Goal: Task Accomplishment & Management: Manage account settings

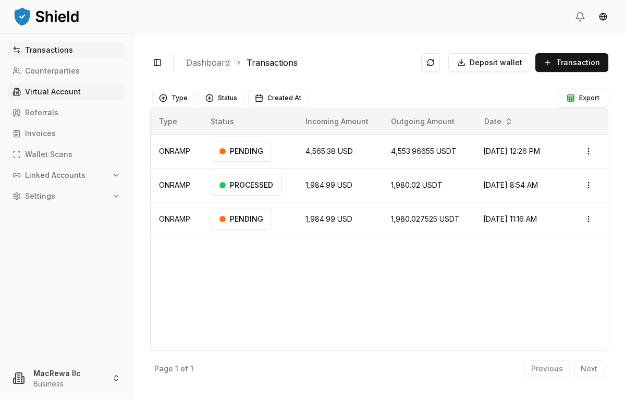
click at [89, 92] on link "Virtual Account" at bounding box center [66, 91] width 116 height 17
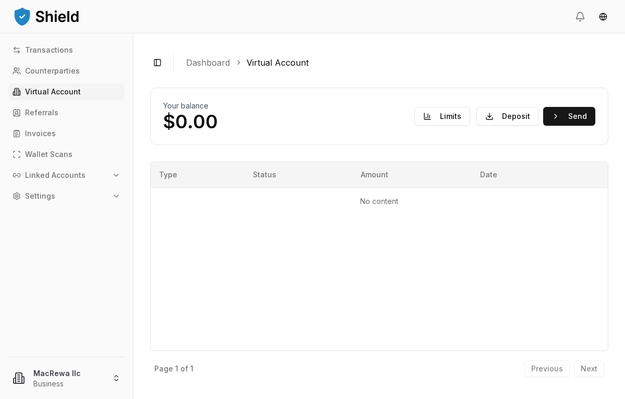
click at [30, 92] on p "Virtual Account" at bounding box center [53, 91] width 56 height 7
click at [507, 113] on button "Deposit" at bounding box center [507, 116] width 63 height 19
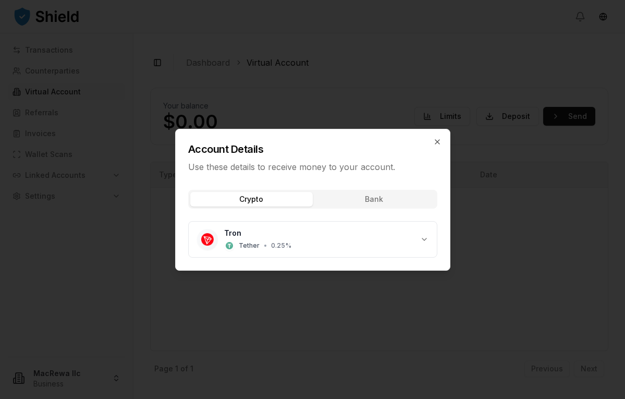
click at [378, 201] on div "Crypto Bank Tron Tether • 0.25 %" at bounding box center [313, 225] width 274 height 89
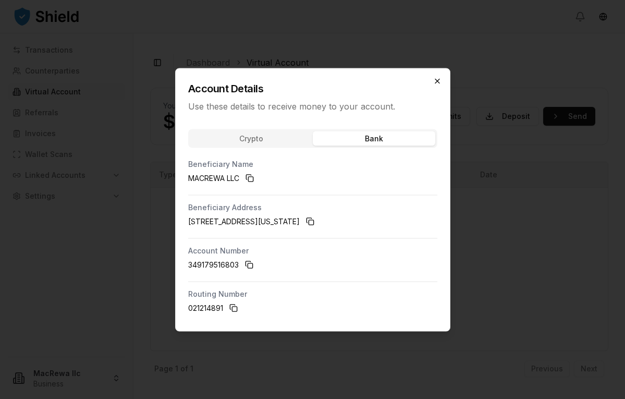
click at [436, 80] on icon "button" at bounding box center [437, 81] width 8 height 8
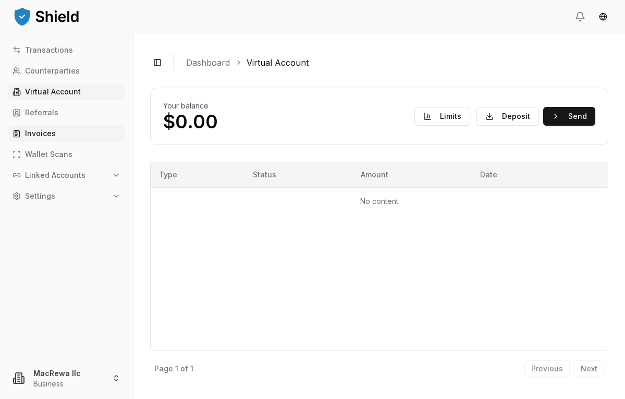
click at [54, 134] on p "Invoices" at bounding box center [40, 133] width 31 height 7
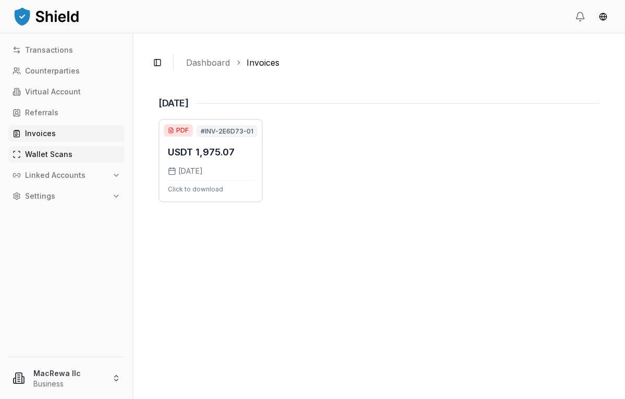
click at [51, 155] on p "Wallet Scans" at bounding box center [48, 154] width 47 height 7
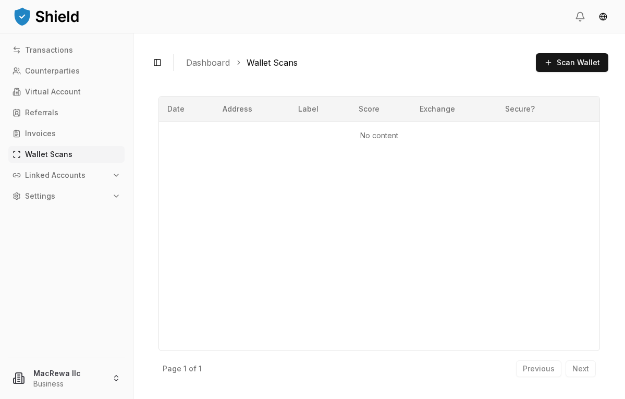
click at [120, 172] on icon "button" at bounding box center [116, 175] width 8 height 8
click at [57, 191] on link "Wallets" at bounding box center [67, 193] width 91 height 17
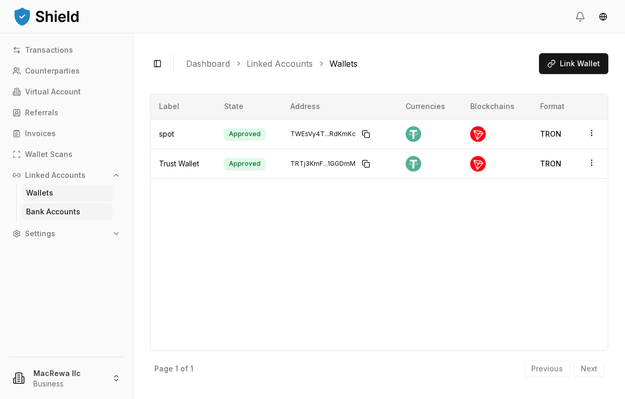
click at [64, 213] on p "Bank Accounts" at bounding box center [53, 211] width 54 height 7
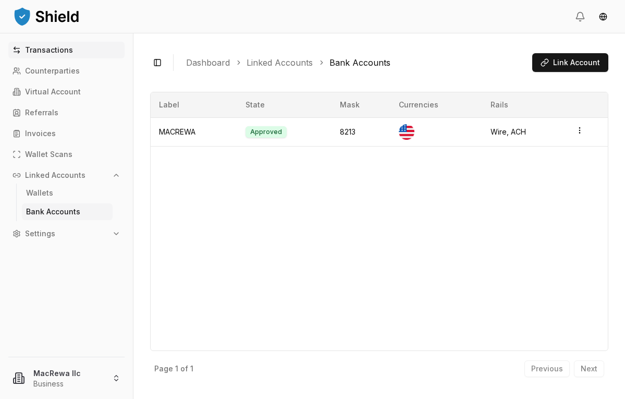
click at [71, 48] on link "Transactions" at bounding box center [66, 50] width 116 height 17
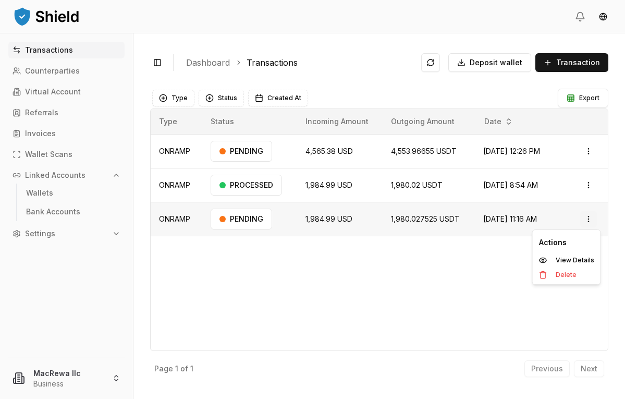
click at [587, 219] on html "Transactions Counterparties Virtual Account Referrals Invoices Wallet Scans Lin…" at bounding box center [312, 199] width 625 height 399
click at [566, 276] on p "Delete" at bounding box center [566, 275] width 21 height 6
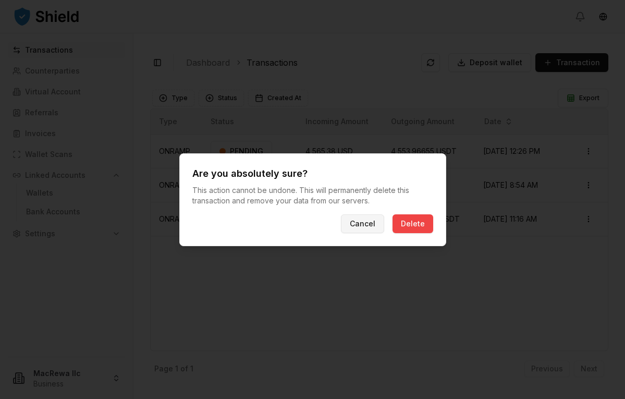
click at [377, 230] on button "Cancel" at bounding box center [362, 223] width 43 height 19
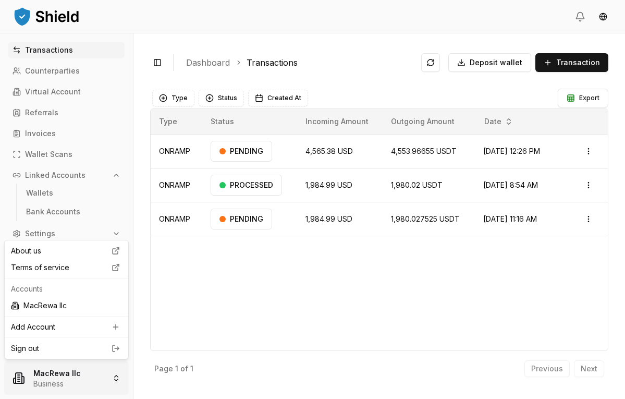
click at [55, 378] on html "Transactions Counterparties Virtual Account Referrals Invoices Wallet Scans Lin…" at bounding box center [312, 199] width 625 height 399
click at [57, 349] on link "Sign out" at bounding box center [66, 348] width 111 height 10
